Goal: Book appointment/travel/reservation

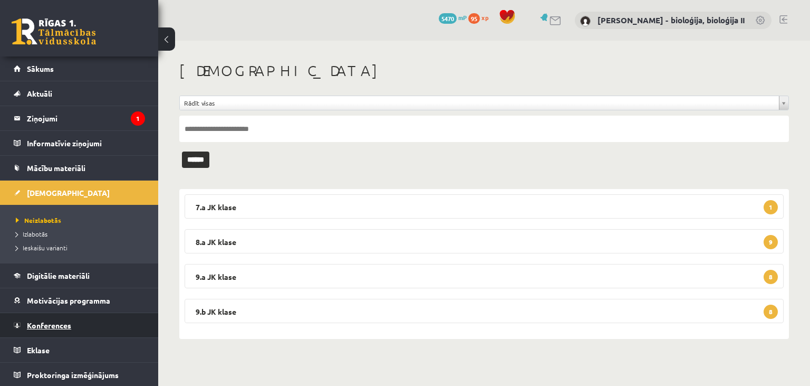
click at [92, 321] on link "Konferences" at bounding box center [79, 325] width 131 height 24
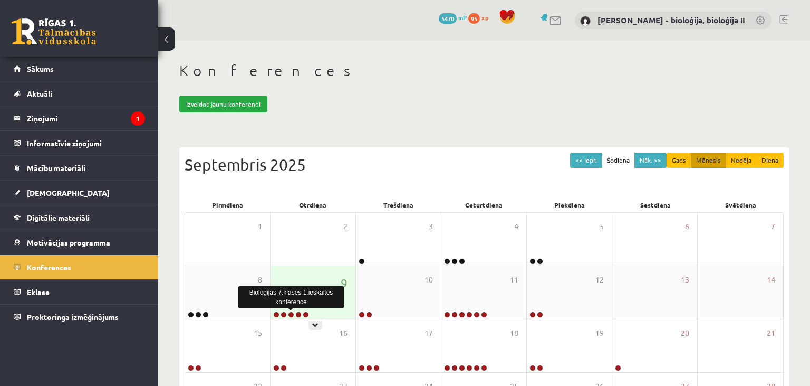
click at [293, 314] on link at bounding box center [291, 314] width 6 height 6
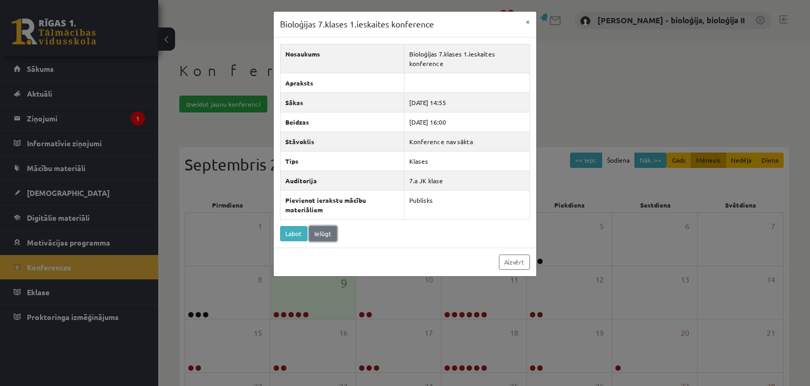
click at [323, 234] on link "Ielūgt" at bounding box center [323, 233] width 28 height 15
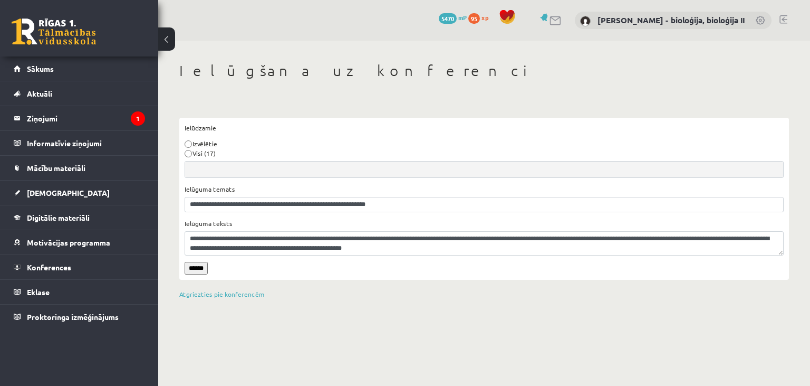
click at [198, 266] on input "******" at bounding box center [196, 268] width 23 height 13
